Goal: Register for event/course

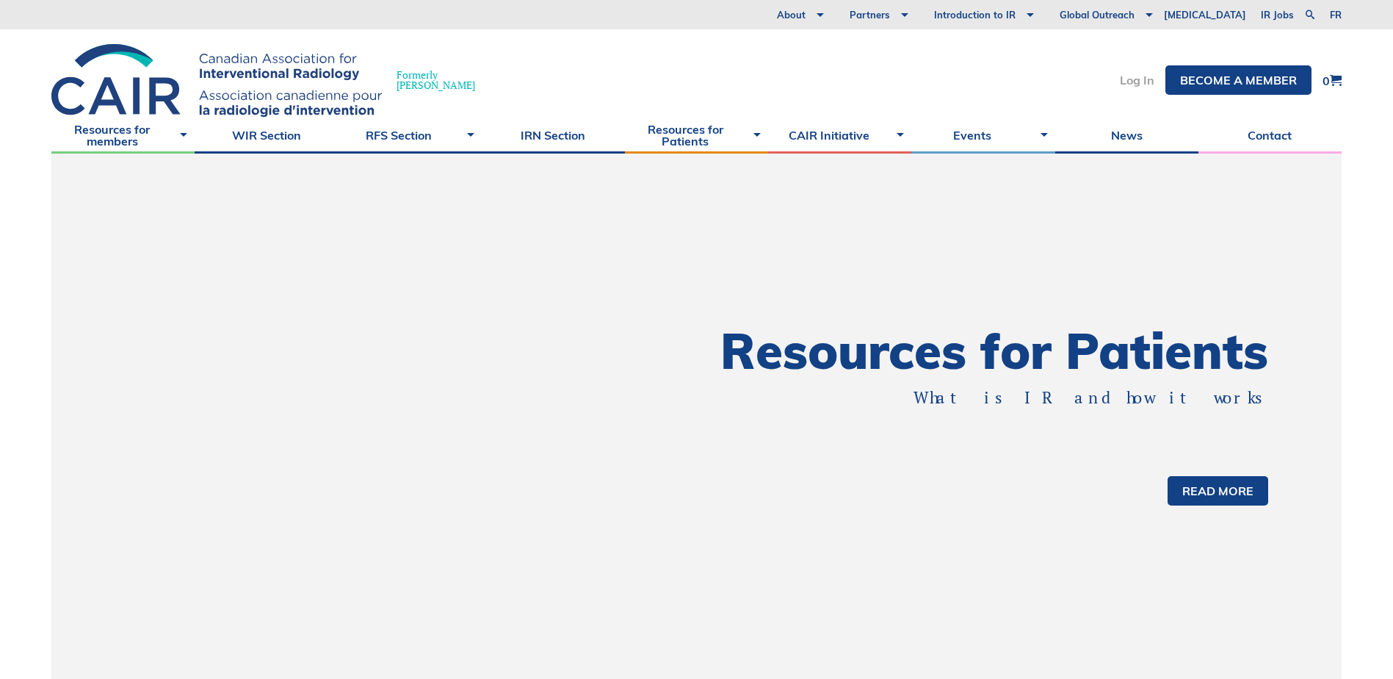
click at [1132, 77] on link "Log In" at bounding box center [1137, 80] width 35 height 12
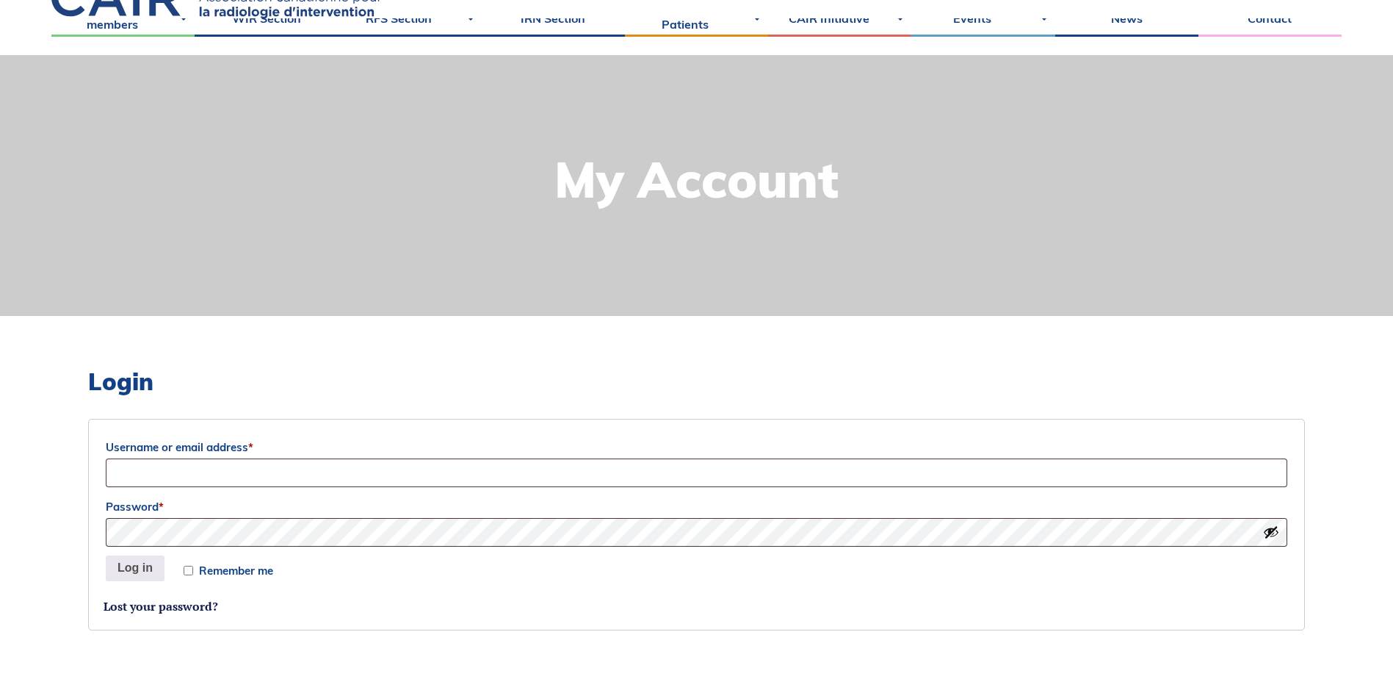
scroll to position [367, 0]
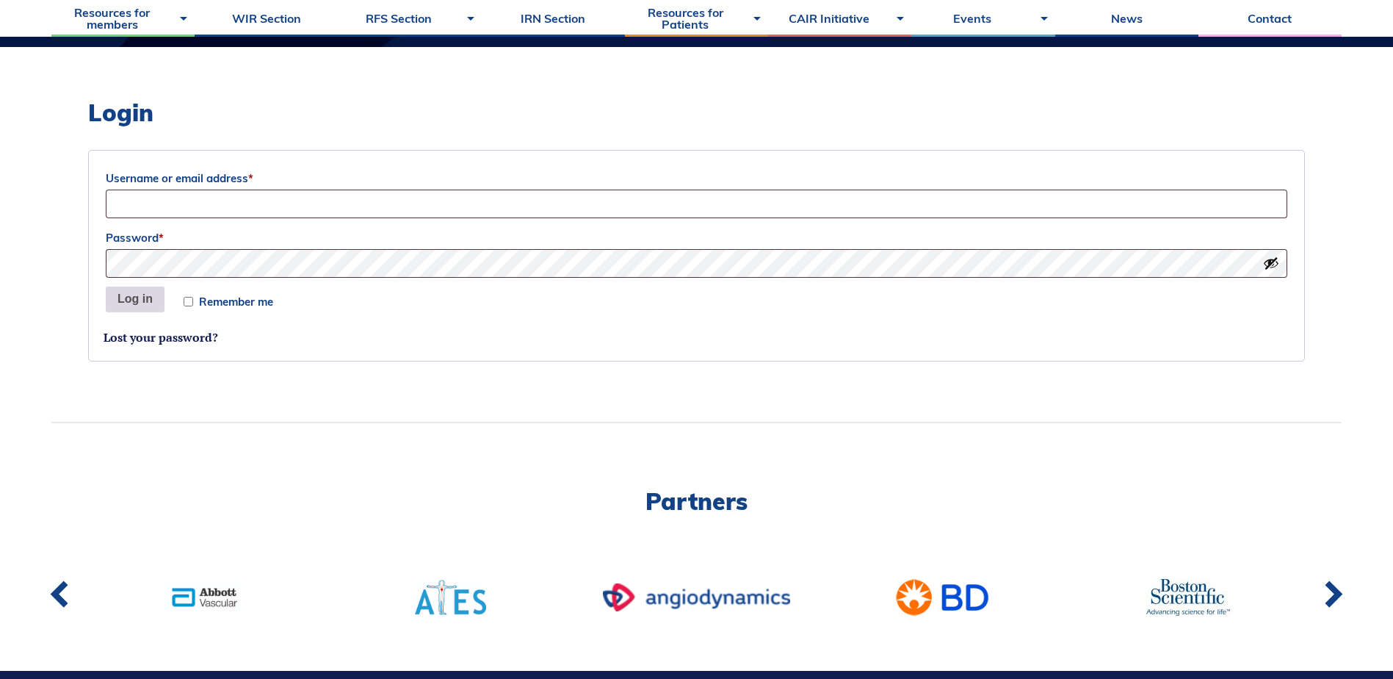
type input "karklie@mic.ca"
click at [126, 298] on button "Log in" at bounding box center [135, 299] width 59 height 26
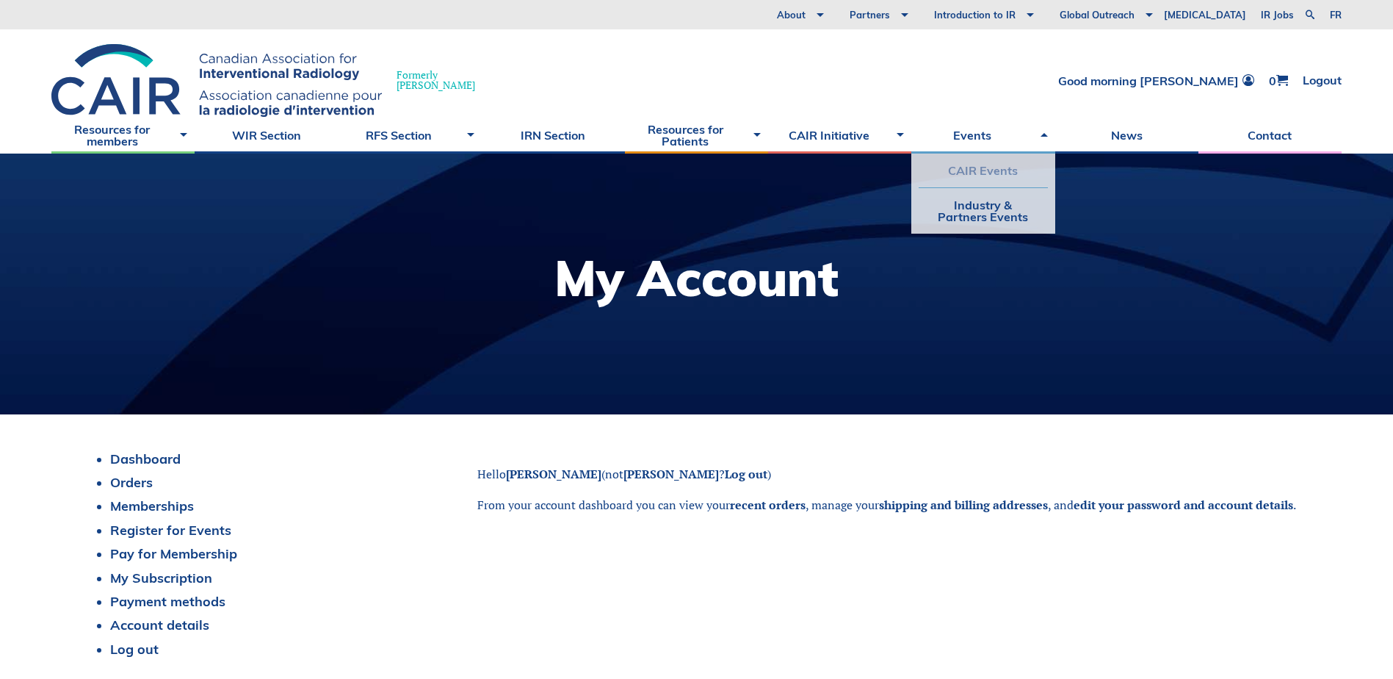
click at [984, 166] on link "CAIR Events" at bounding box center [983, 170] width 129 height 34
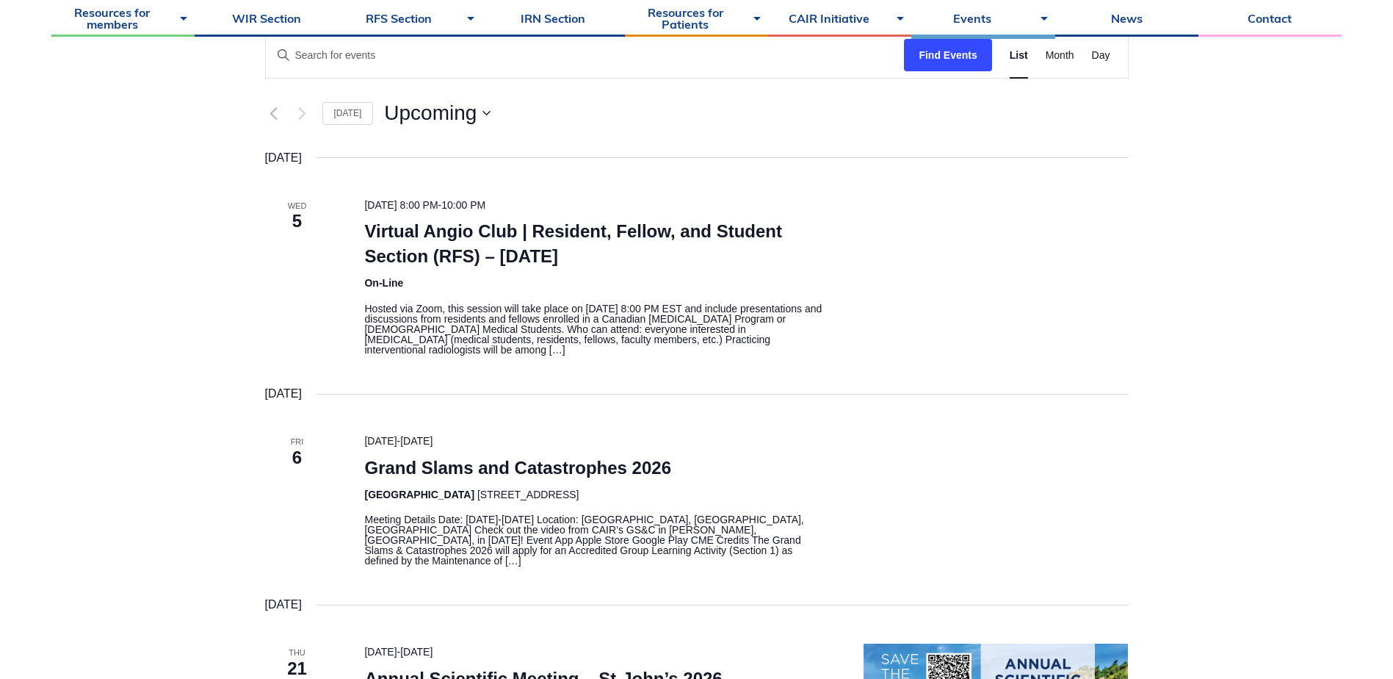
scroll to position [367, 0]
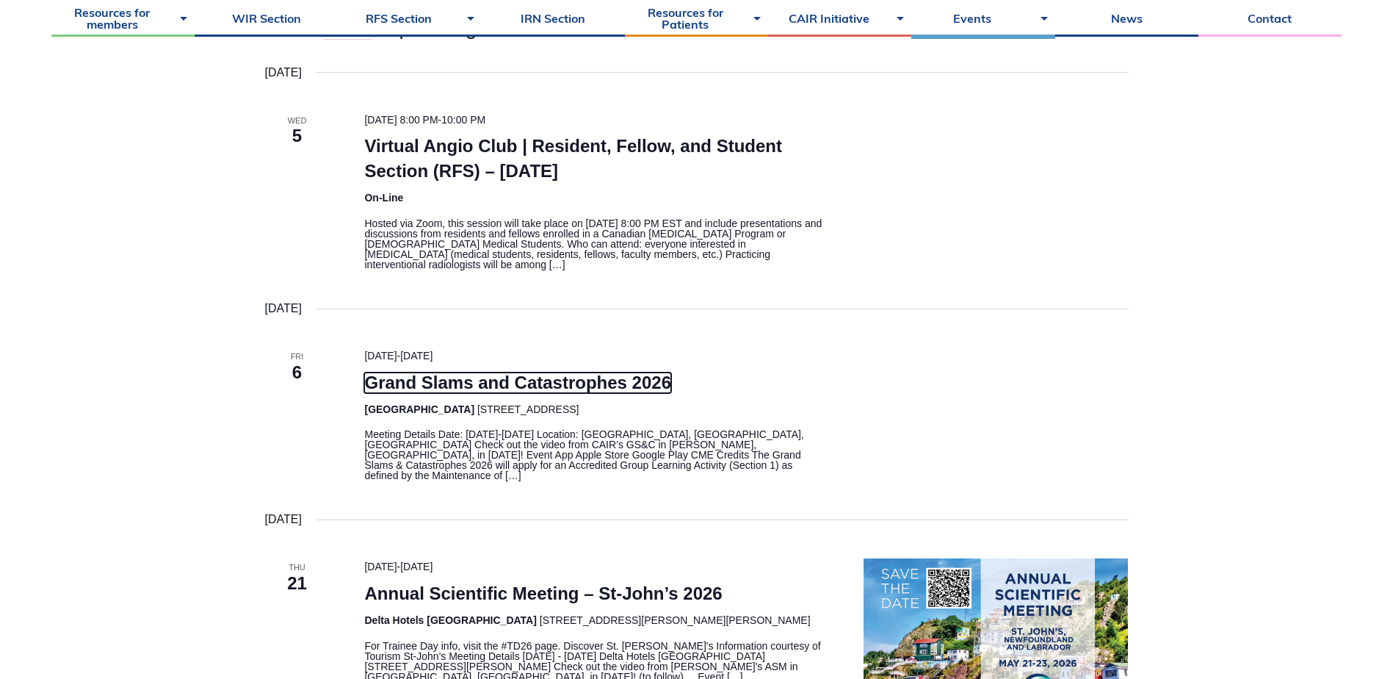
click at [512, 386] on link "Grand Slams and Catastrophes 2026" at bounding box center [517, 382] width 307 height 21
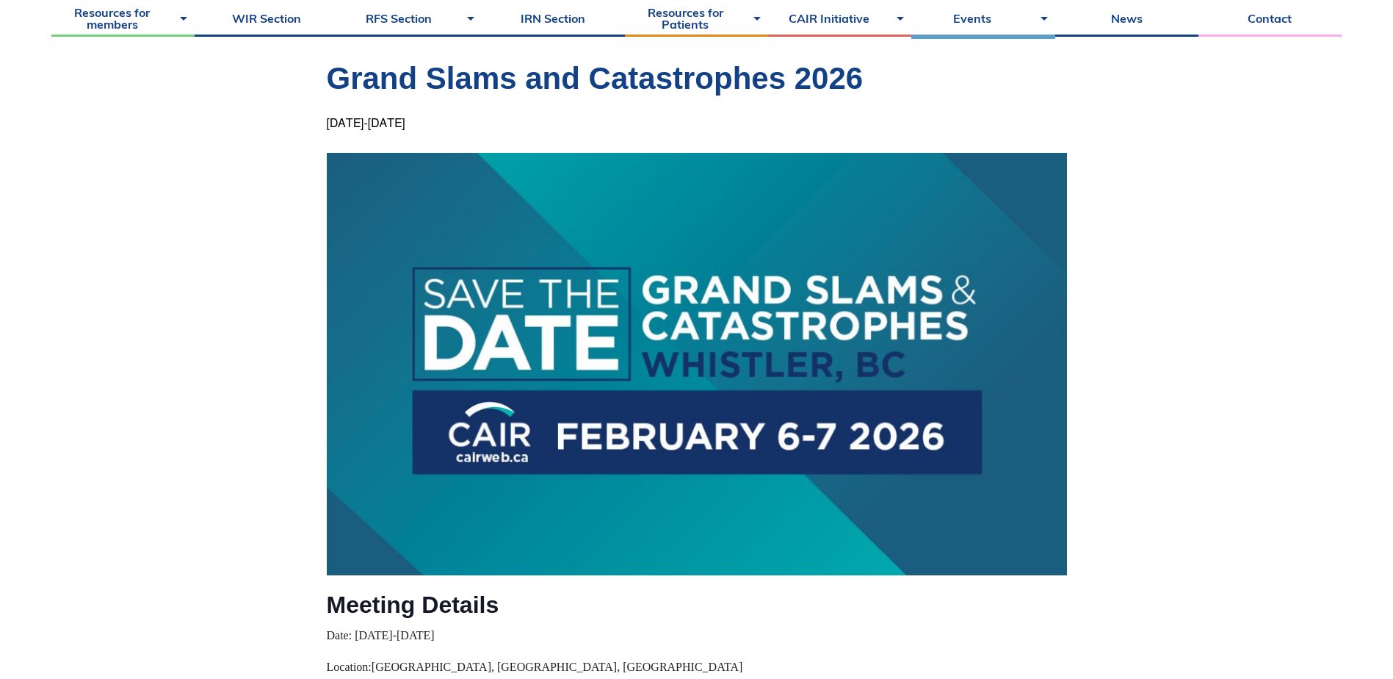
scroll to position [220, 0]
